Goal: Information Seeking & Learning: Learn about a topic

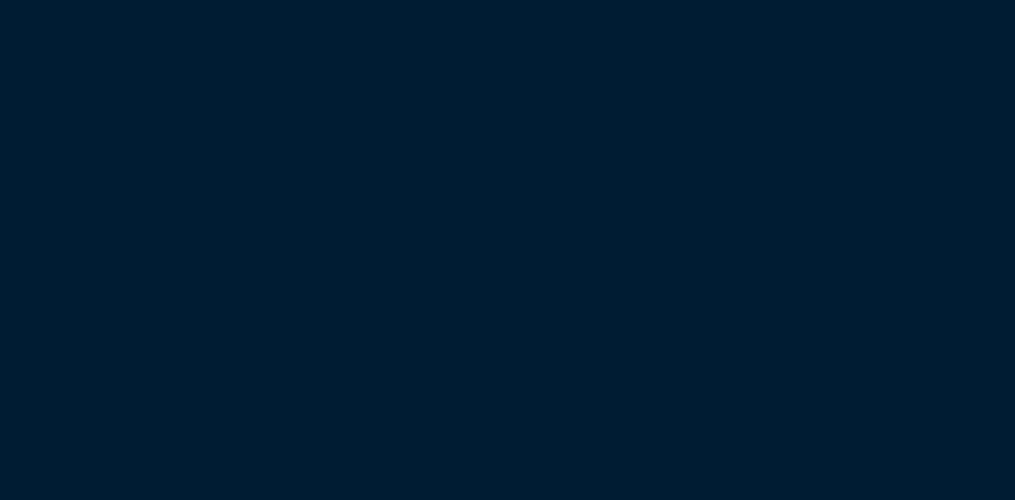
scroll to position [136, 0]
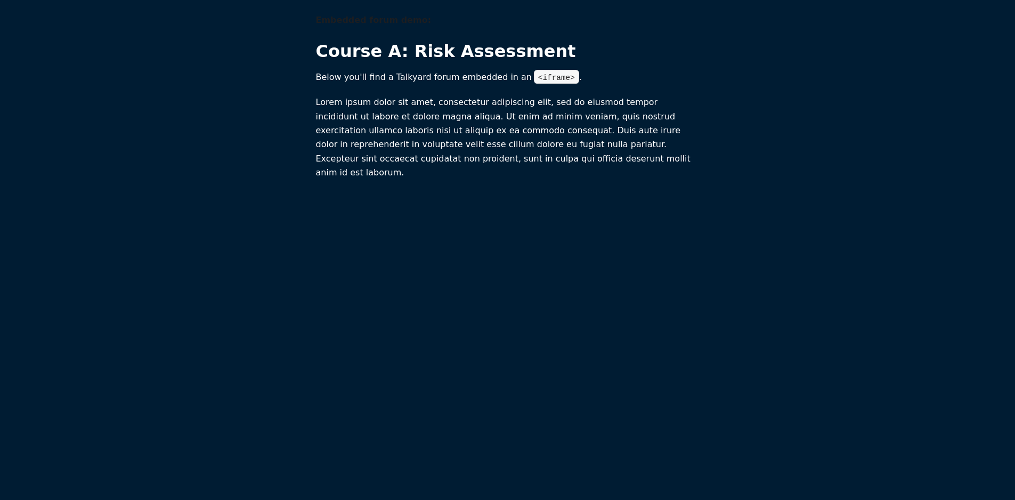
click at [562, 247] on div "Embedded forum demo: Course A: Risk Assessment Below you'll find a Talkyard for…" at bounding box center [507, 249] width 989 height 473
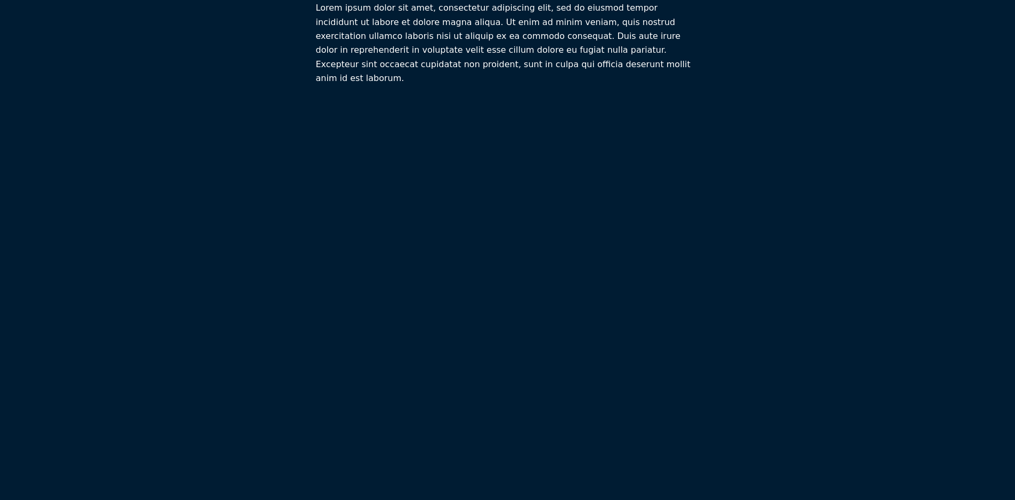
scroll to position [128, 0]
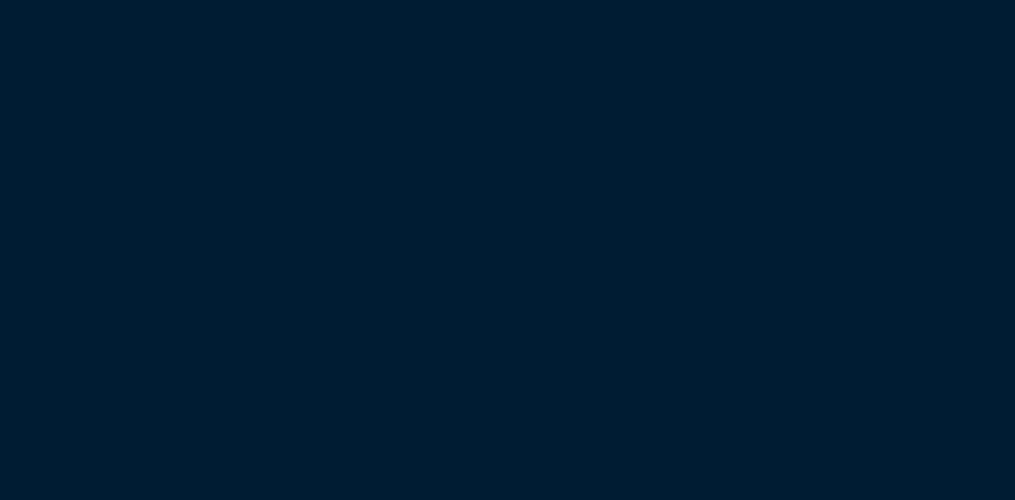
scroll to position [277, 0]
